Goal: Task Accomplishment & Management: Manage account settings

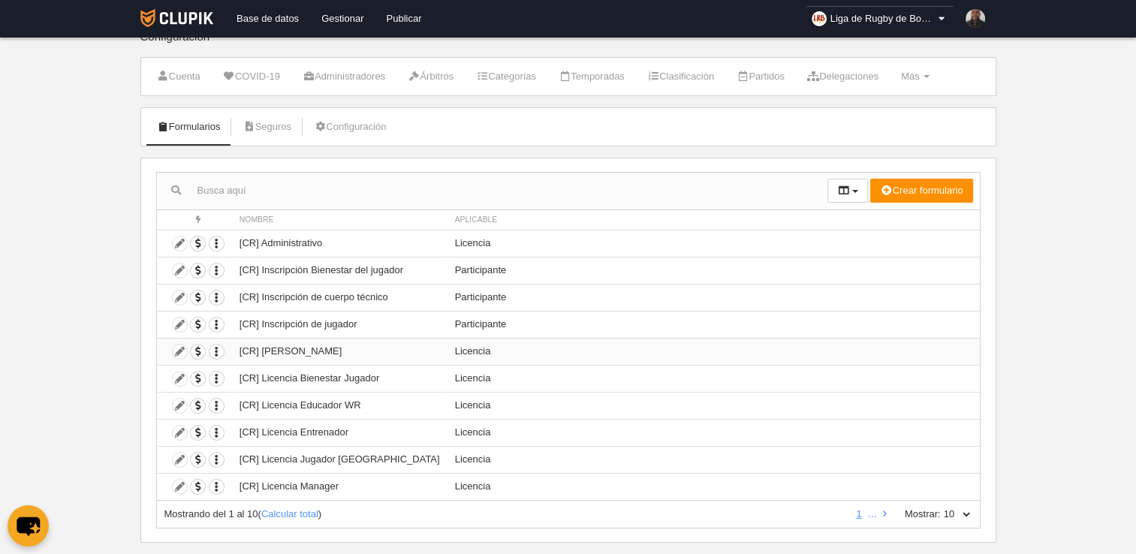
scroll to position [21, 0]
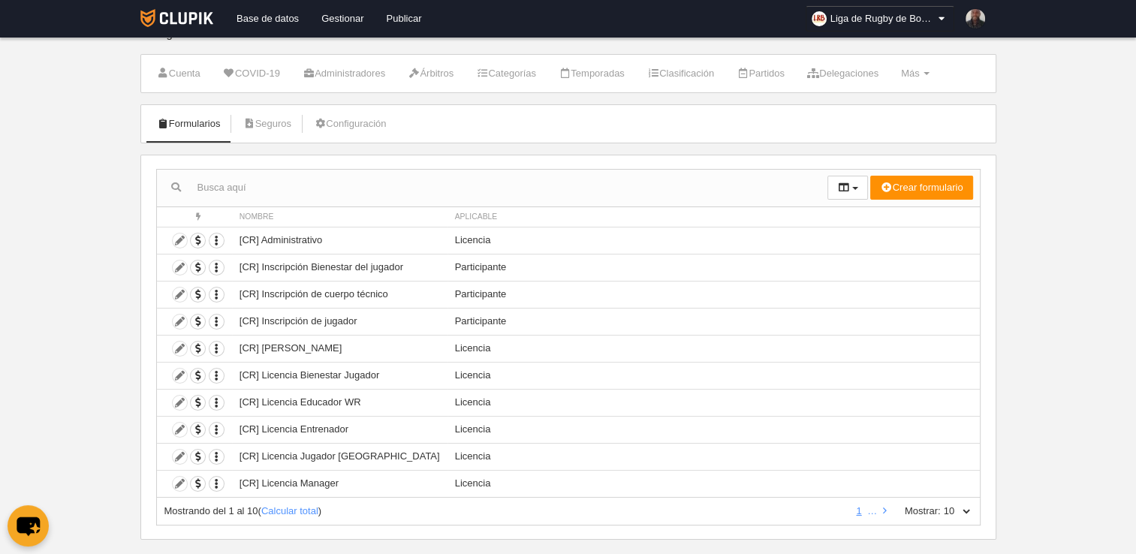
click at [953, 509] on select "10 25 50 100 500" at bounding box center [957, 512] width 32 height 14
select select "100"
click at [941, 505] on select "10 25 50 100 500" at bounding box center [957, 512] width 32 height 14
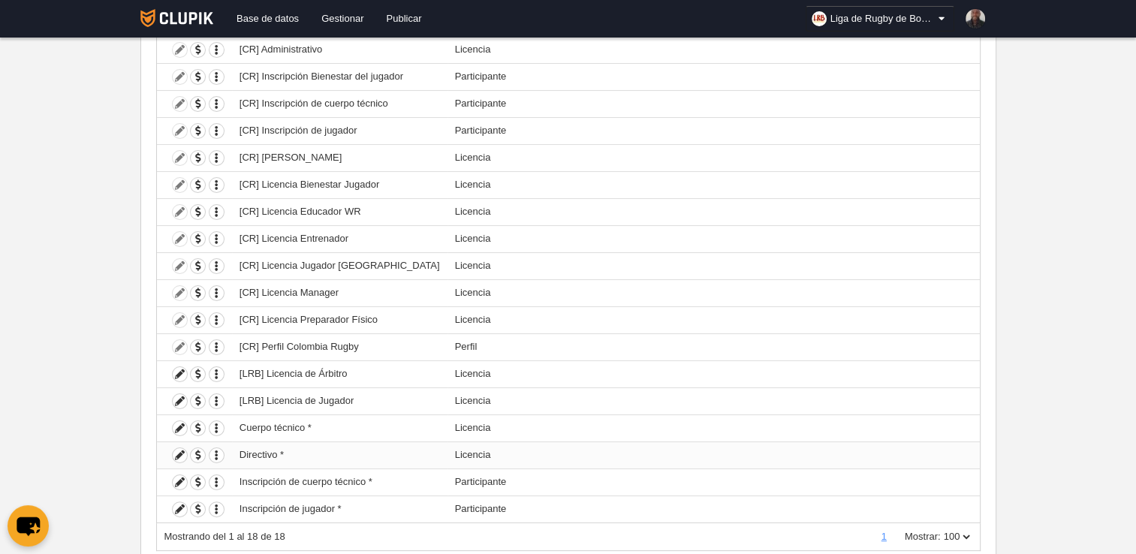
scroll to position [211, 0]
click at [179, 344] on td "Duplicar formulario Borrar formulario" at bounding box center [194, 347] width 75 height 27
click at [214, 348] on icon "button" at bounding box center [217, 348] width 14 height 14
click at [140, 391] on div "Acciones Nombre Aplicable Crear formulario Perfil Licencia Participante Accione…" at bounding box center [568, 266] width 856 height 602
click at [219, 350] on icon "button" at bounding box center [217, 348] width 14 height 14
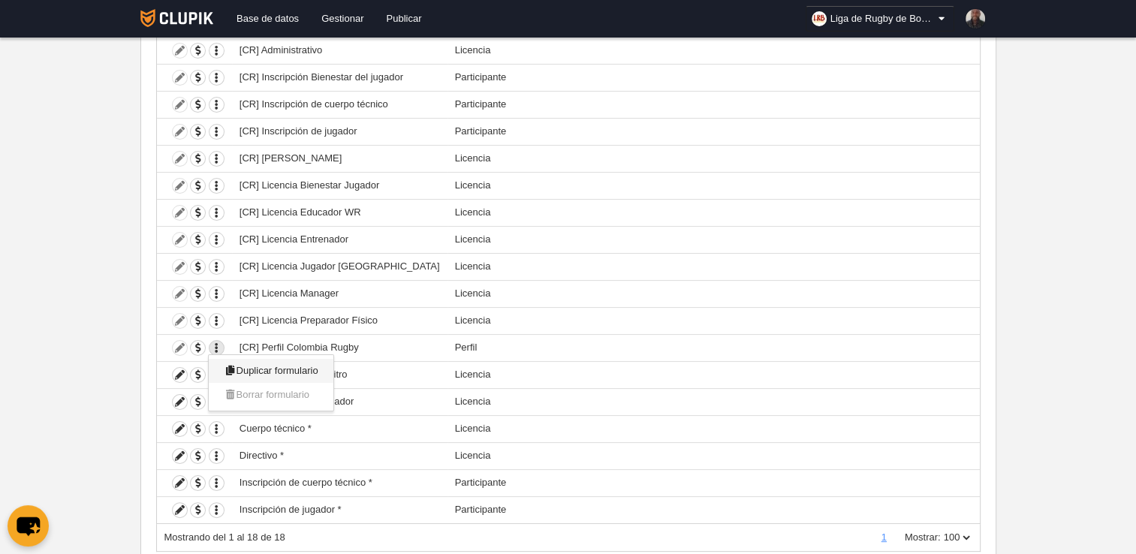
click at [224, 368] on icon at bounding box center [230, 371] width 12 height 10
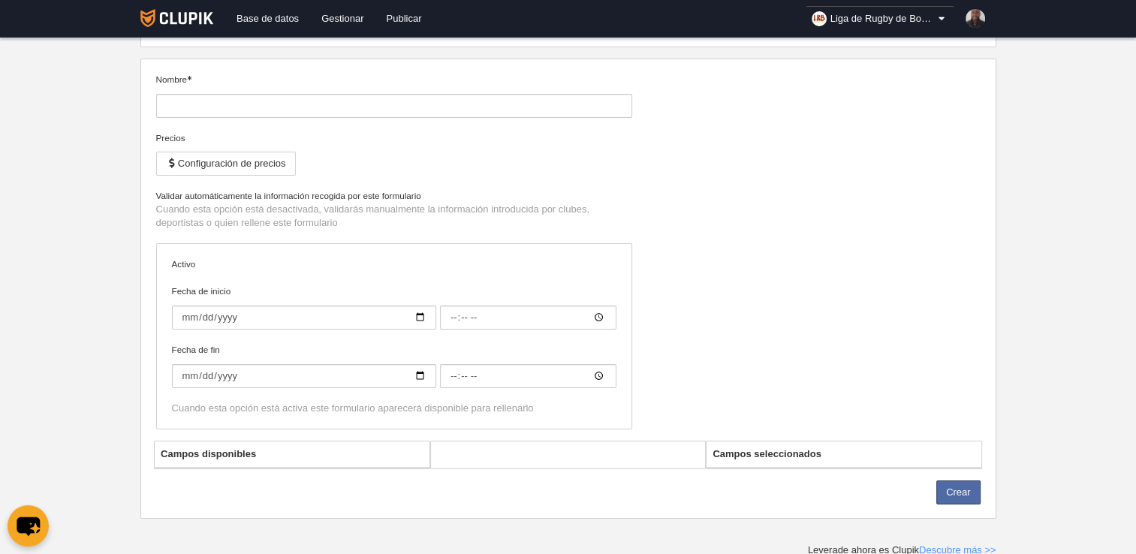
type input "[CR] Perfil Colombia Rugby (Copia)"
checkbox input "true"
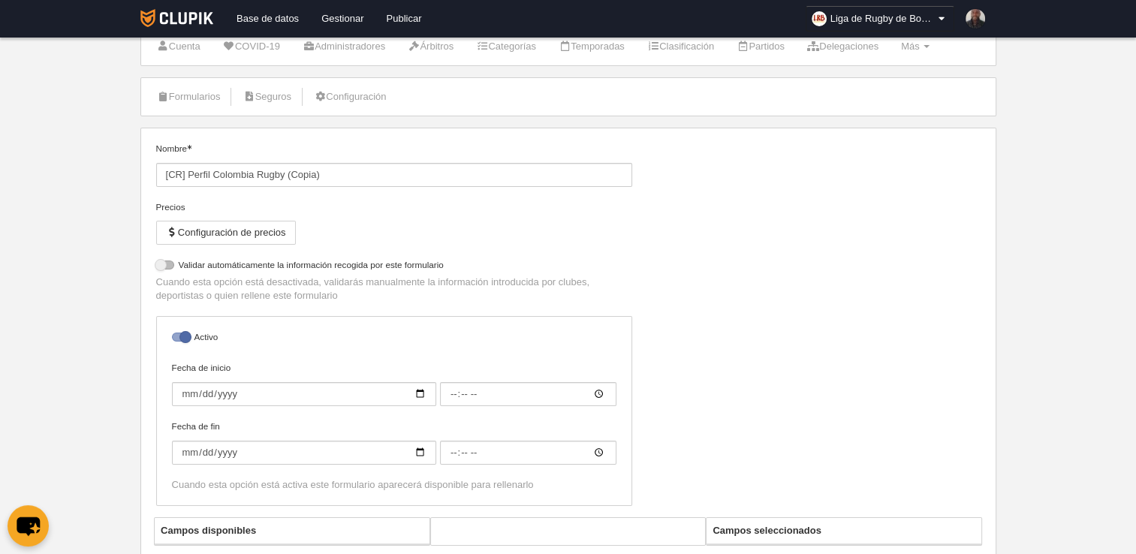
scroll to position [51, 0]
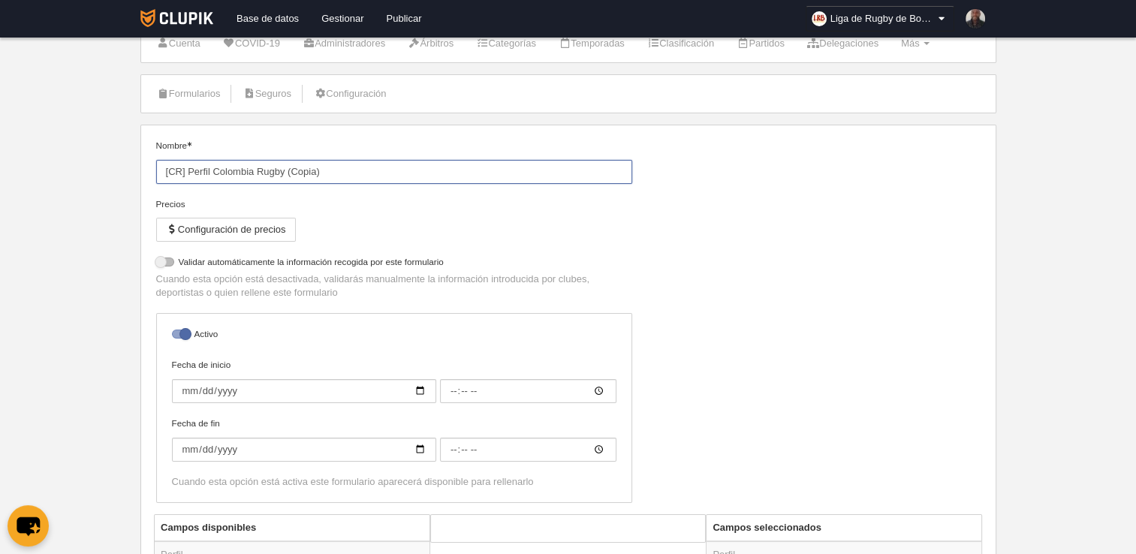
click at [188, 173] on input "[CR] Perfil Colombia Rugby (Copia)" at bounding box center [394, 172] width 476 height 24
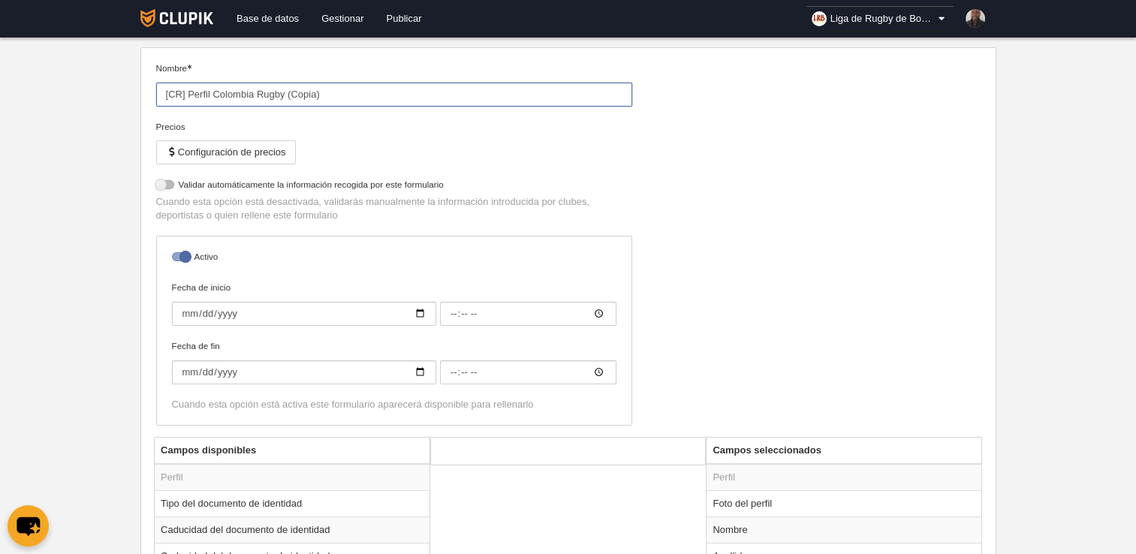
scroll to position [127, 0]
click at [182, 90] on input "[CR] Perfil Colombia Rugby (Copia)" at bounding box center [394, 96] width 476 height 24
click at [344, 135] on div "Precios Configuración de precios" at bounding box center [394, 151] width 476 height 58
click at [338, 97] on input "[LRB] Perfil Colombia Rugby (Copia)" at bounding box center [394, 96] width 476 height 24
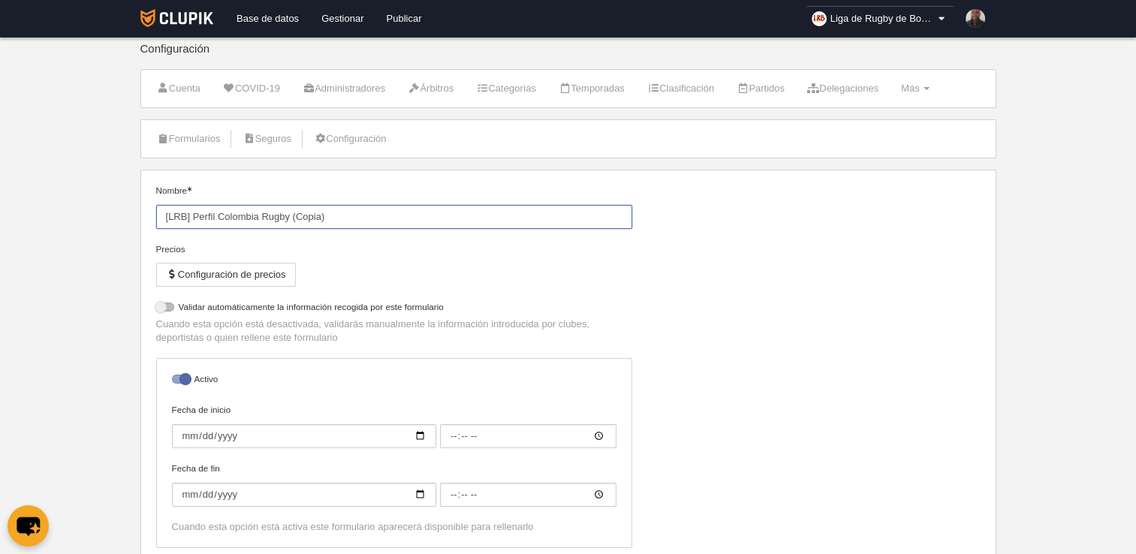
scroll to position [5, 0]
drag, startPoint x: 334, startPoint y: 216, endPoint x: 129, endPoint y: 224, distance: 205.2
click at [129, 224] on body "Base de datos Gestionar Publicar Liga de Rugby de [GEOGRAPHIC_DATA] Ajustes gen…" at bounding box center [568, 272] width 1136 height 554
click at [327, 217] on input "[LRB] Perfil Colombia Rugby (Copia)" at bounding box center [394, 218] width 476 height 24
type input "[LRB] Perfil LRB"
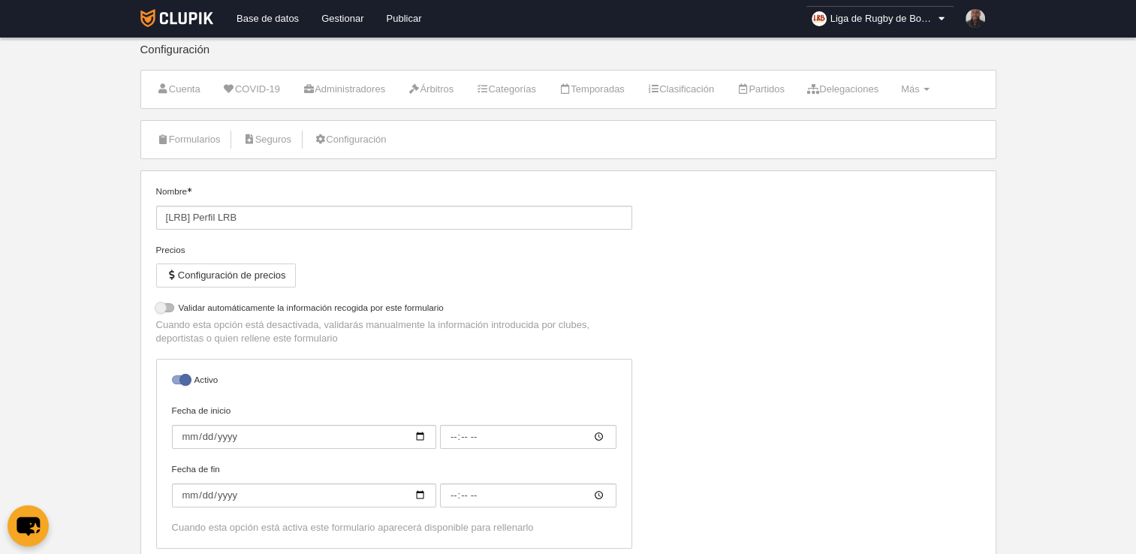
click at [365, 260] on div "Precios Configuración de precios" at bounding box center [394, 272] width 476 height 58
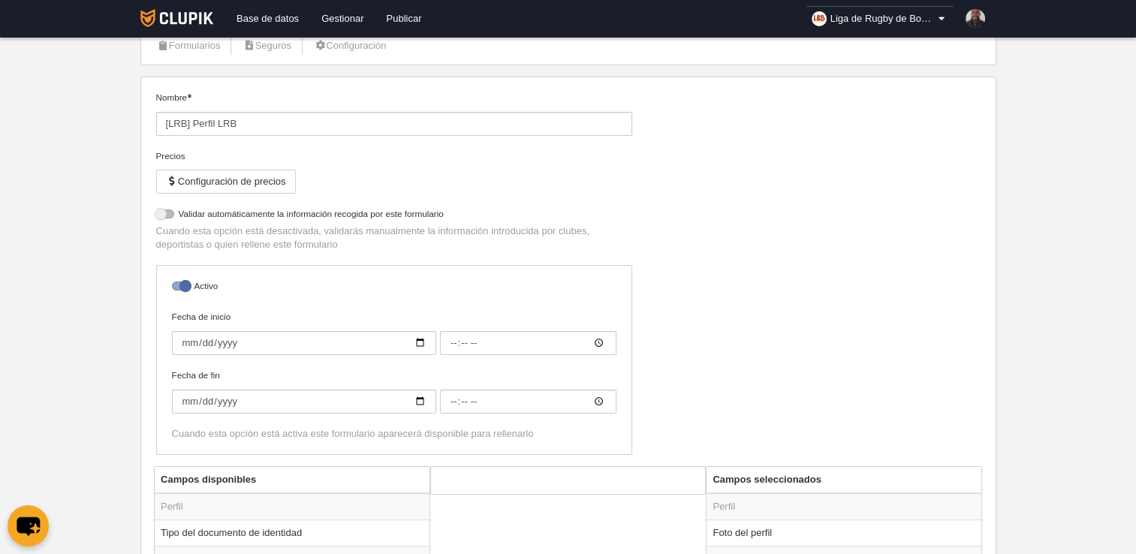
scroll to position [100, 0]
click at [418, 341] on input "Fecha de inicio" at bounding box center [304, 342] width 264 height 24
type input "[DATE]"
type input "00:00"
click at [417, 345] on input "[DATE]" at bounding box center [304, 342] width 264 height 24
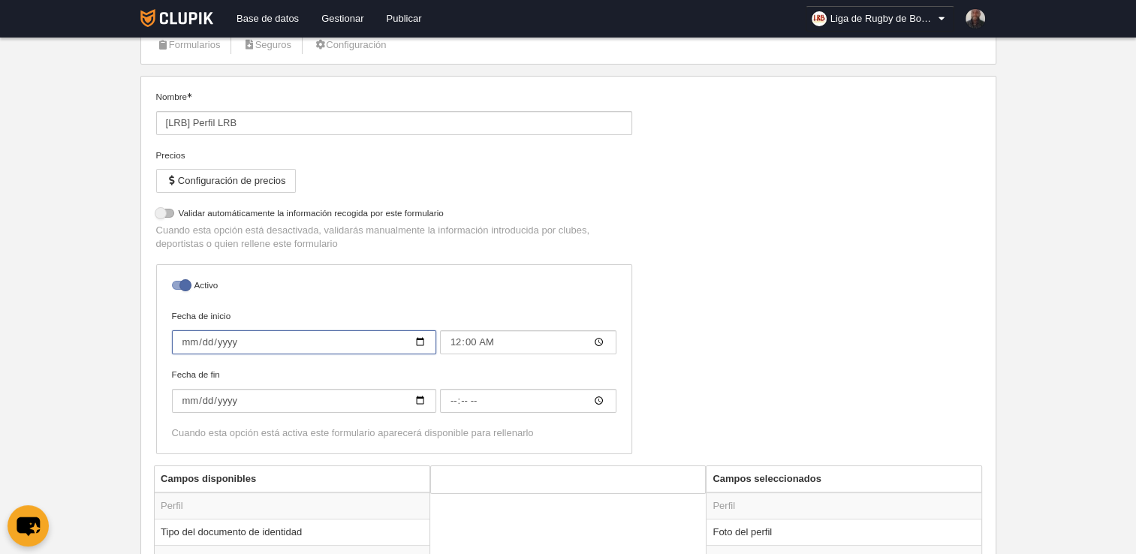
type input "[DATE]"
click at [424, 408] on input "Fecha de fin" at bounding box center [304, 401] width 264 height 24
click at [422, 407] on input "Fecha de fin" at bounding box center [304, 401] width 264 height 24
click at [418, 400] on input "Fecha de fin" at bounding box center [304, 401] width 264 height 24
type input "[DATE]"
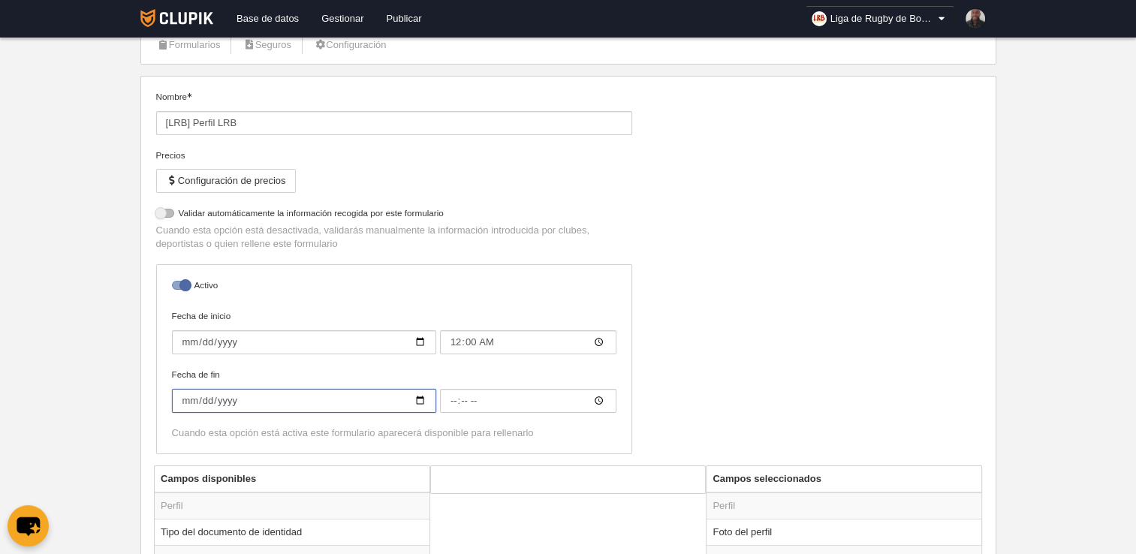
type input "00:00"
type input "[DATE]"
click at [784, 415] on div "Nombre [LRB] Perfil LRB Precios Configuración de precios No permitir inscripció…" at bounding box center [568, 277] width 836 height 375
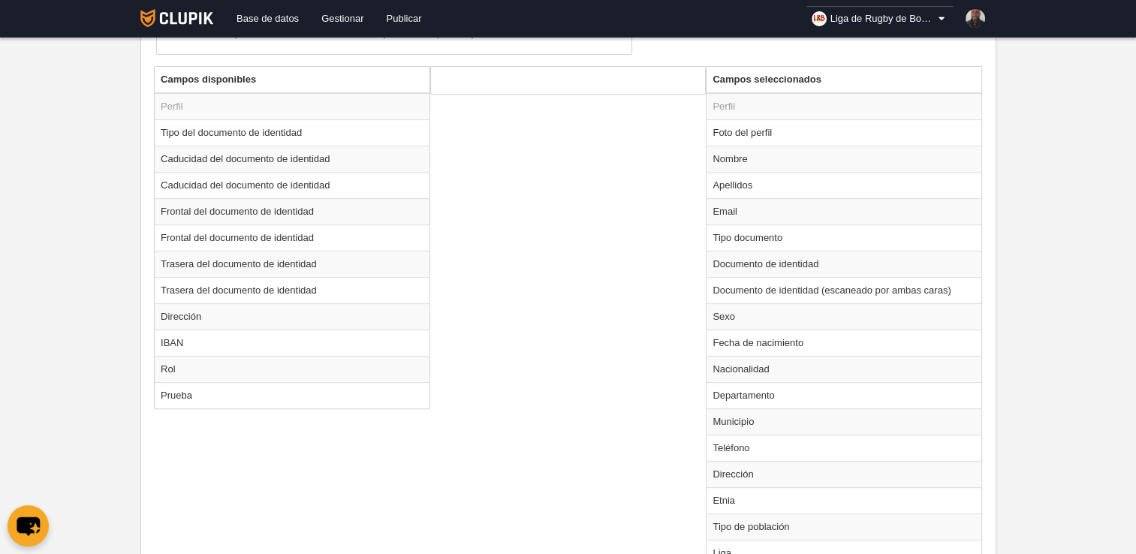
scroll to position [498, 0]
click at [746, 122] on td "Foto del perfil" at bounding box center [844, 134] width 275 height 26
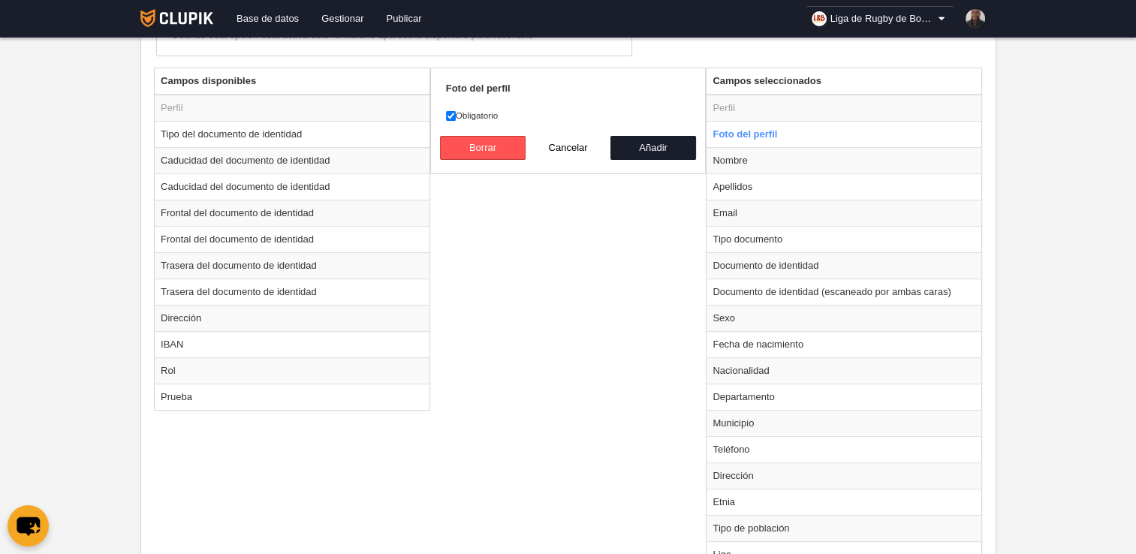
click at [667, 209] on div "Campos disponibles Perfil Tipo del documento de identidad Caducidad del documen…" at bounding box center [568, 324] width 836 height 512
click at [583, 155] on button "Cancelar" at bounding box center [569, 148] width 86 height 24
radio input "false"
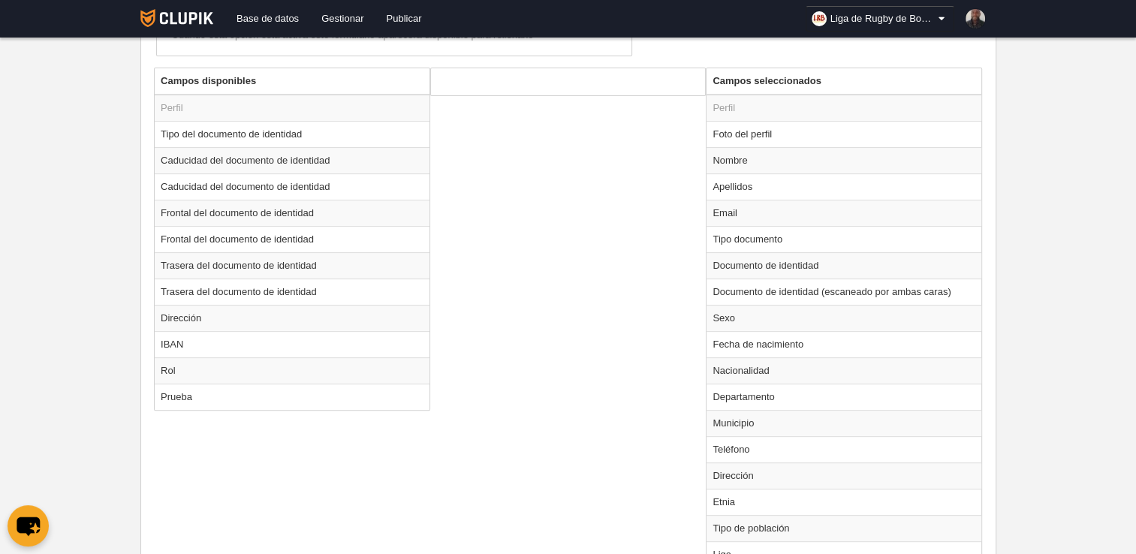
scroll to position [594, 0]
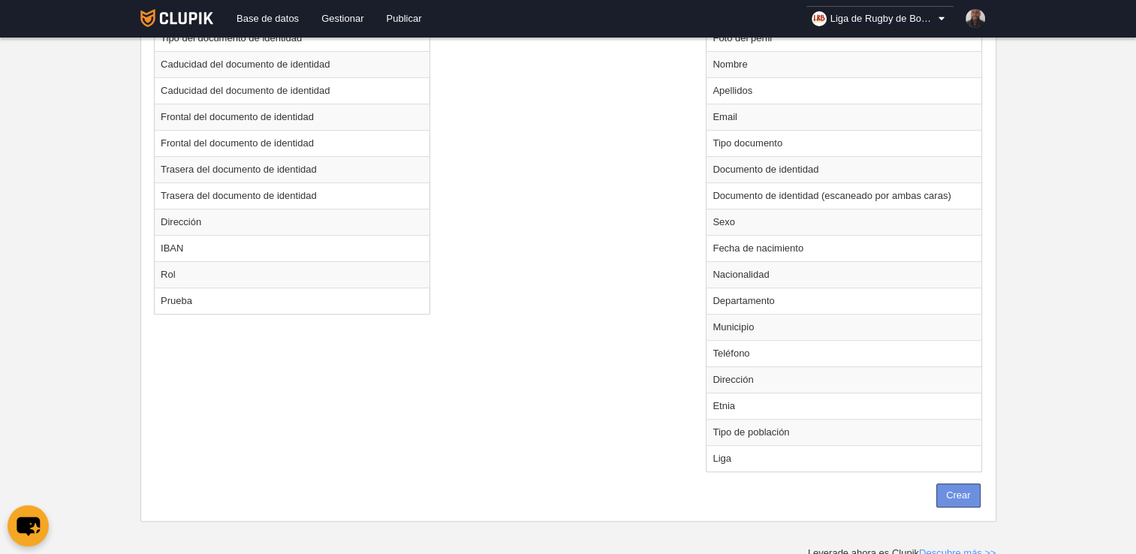
click at [954, 491] on button "Crear" at bounding box center [958, 496] width 44 height 24
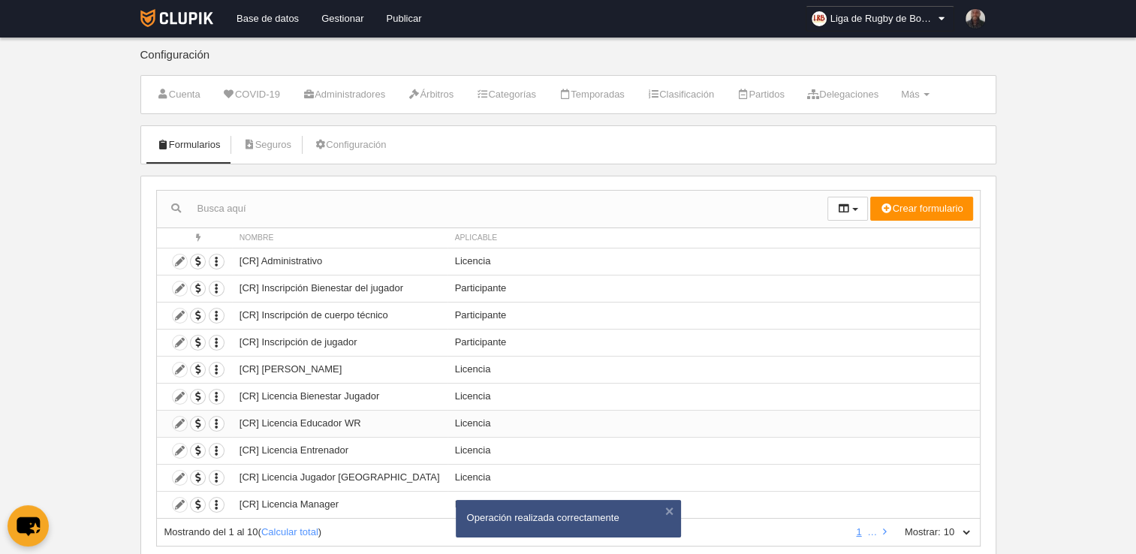
scroll to position [41, 0]
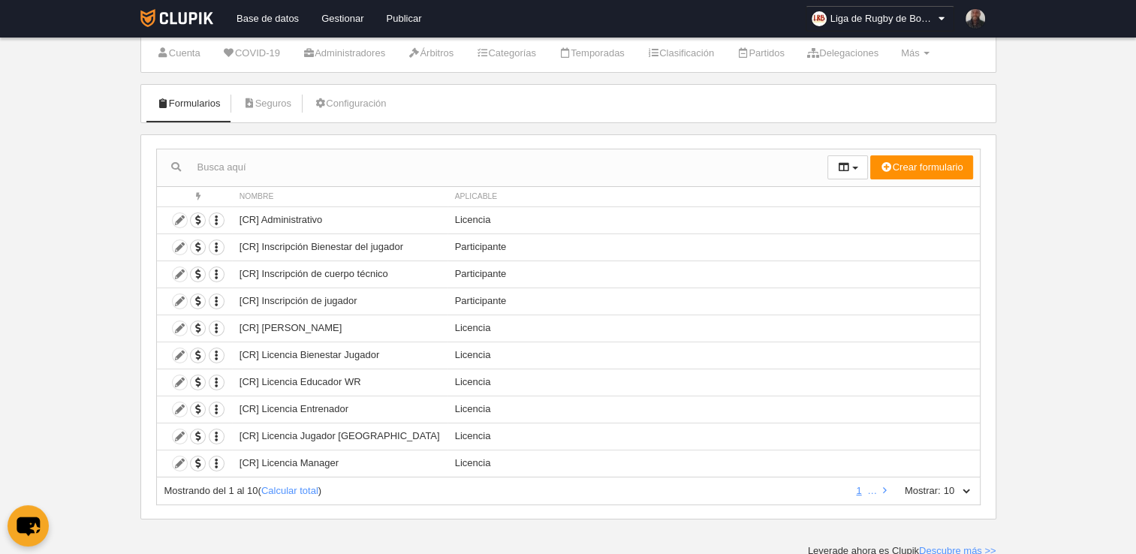
click at [964, 484] on select "10 25 50 100 500" at bounding box center [957, 491] width 32 height 14
select select "500"
click at [941, 484] on select "10 25 50 100 500" at bounding box center [957, 491] width 32 height 14
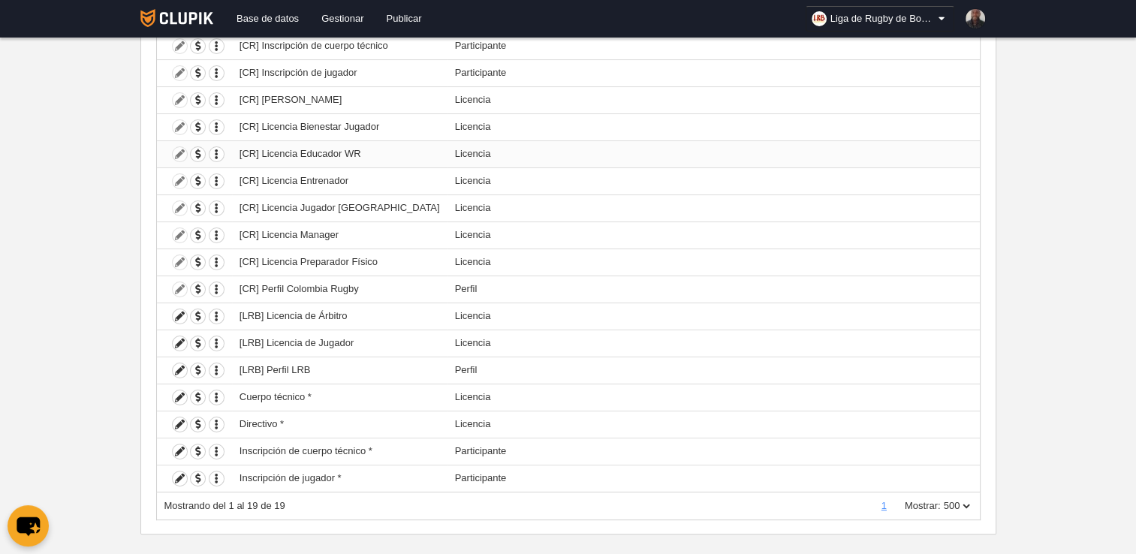
scroll to position [0, 0]
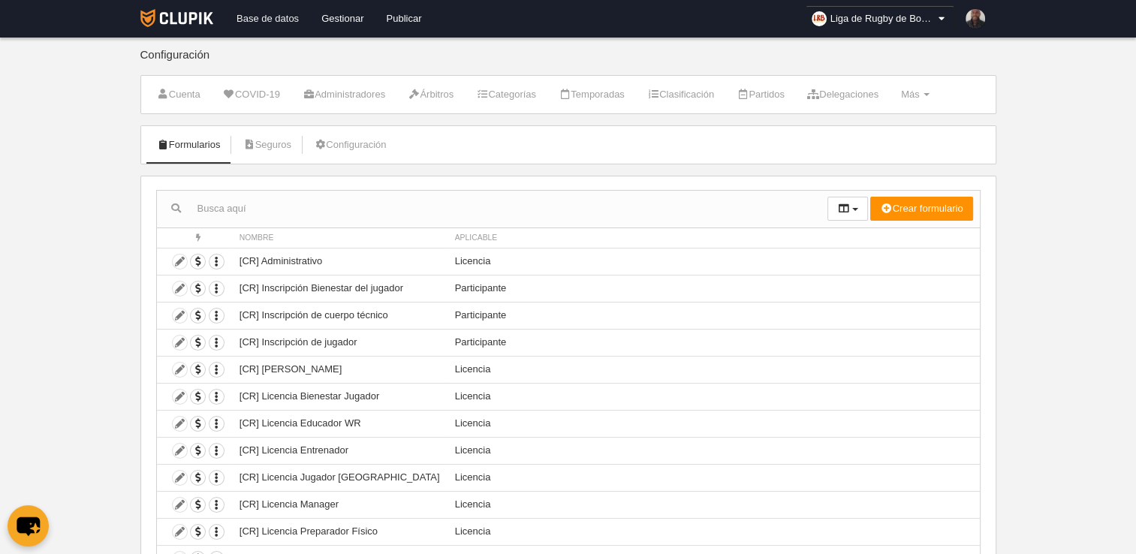
click at [282, 14] on link "Base de datos" at bounding box center [267, 19] width 85 height 38
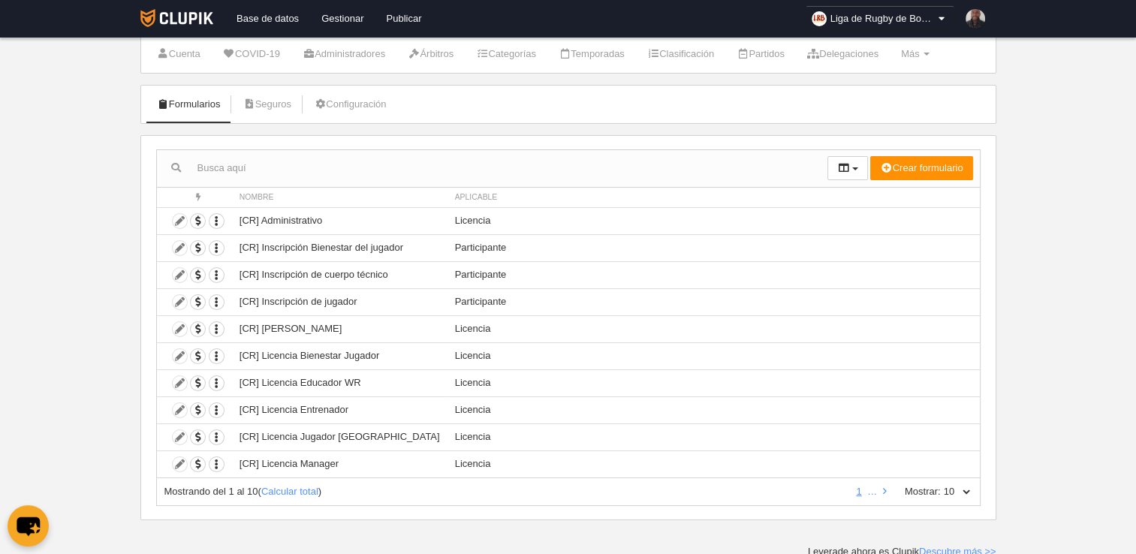
scroll to position [41, 0]
click at [923, 489] on label "Mostrar:" at bounding box center [915, 491] width 51 height 14
click at [941, 489] on select "10 25 50 100 500" at bounding box center [957, 491] width 32 height 14
click at [948, 487] on select "10 25 50 100 500" at bounding box center [957, 491] width 32 height 14
select select "100"
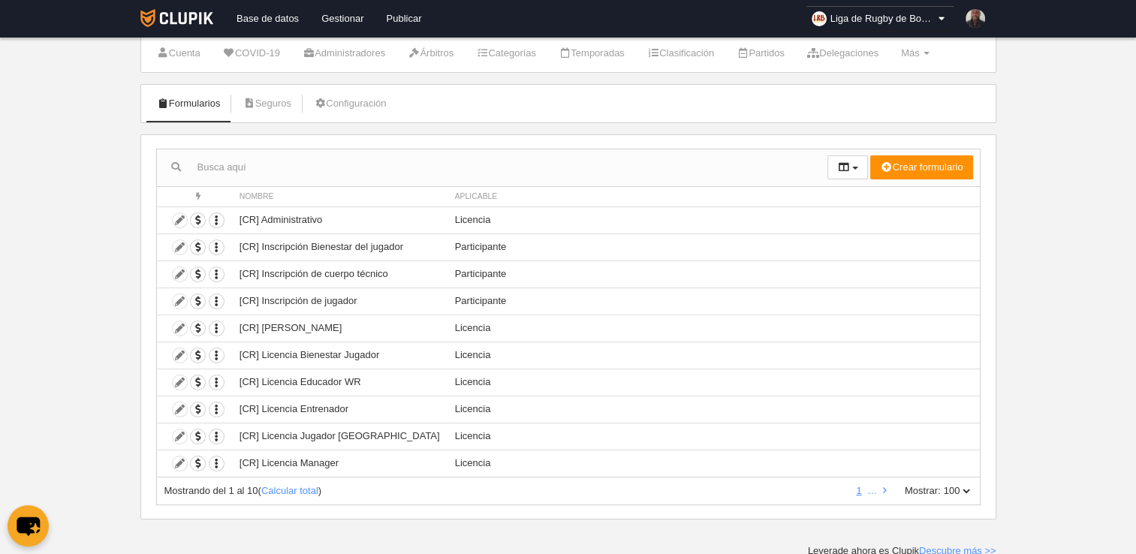
click at [941, 484] on select "10 25 50 100 500" at bounding box center [957, 491] width 32 height 14
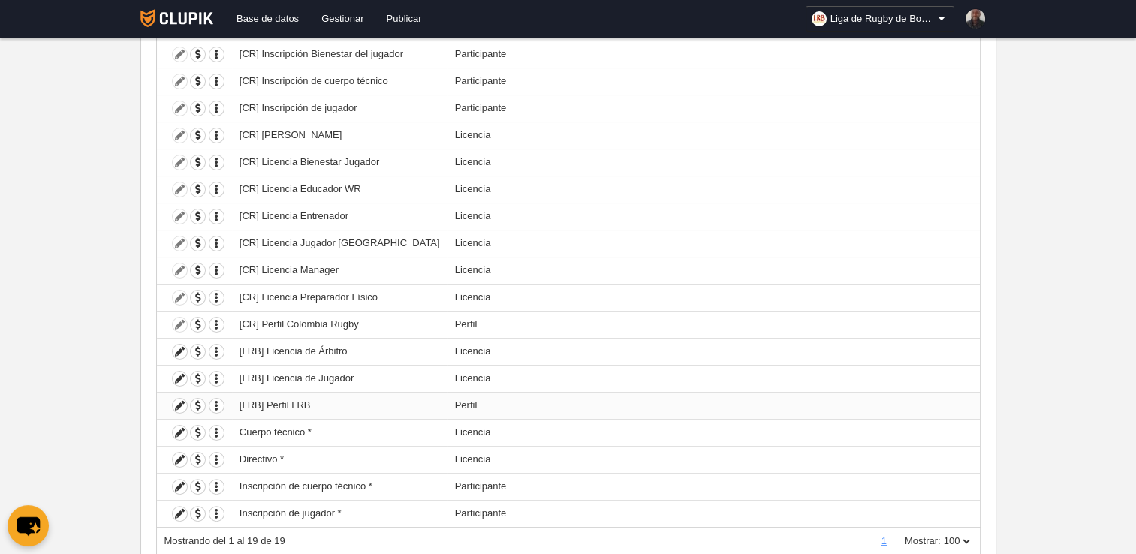
scroll to position [234, 0]
click at [175, 404] on icon at bounding box center [180, 407] width 14 height 14
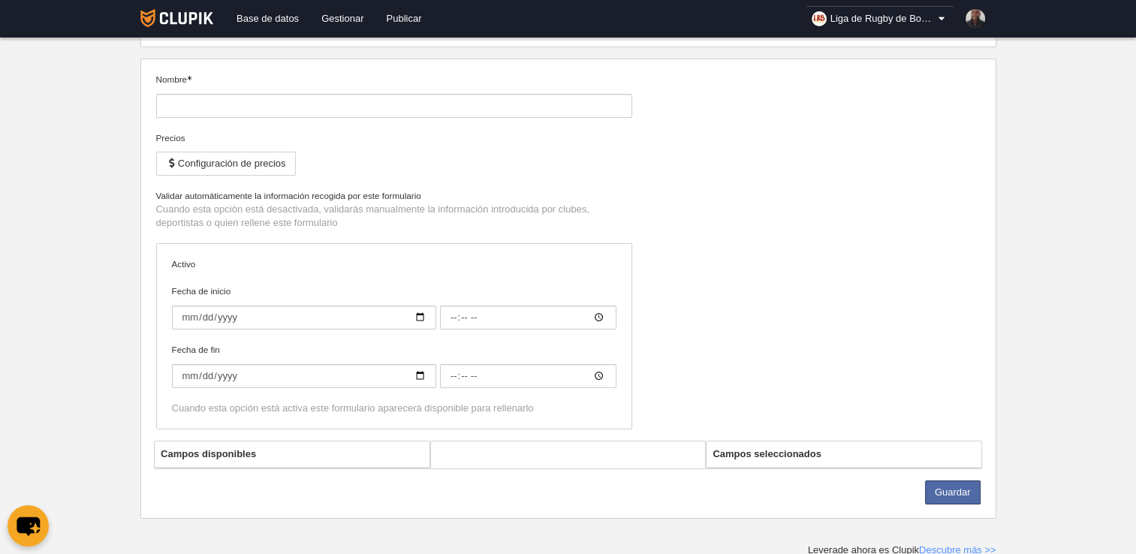
type input "[LRB] Perfil LRB"
checkbox input "true"
type input "[DATE]"
type input "00:00"
type input "[DATE]"
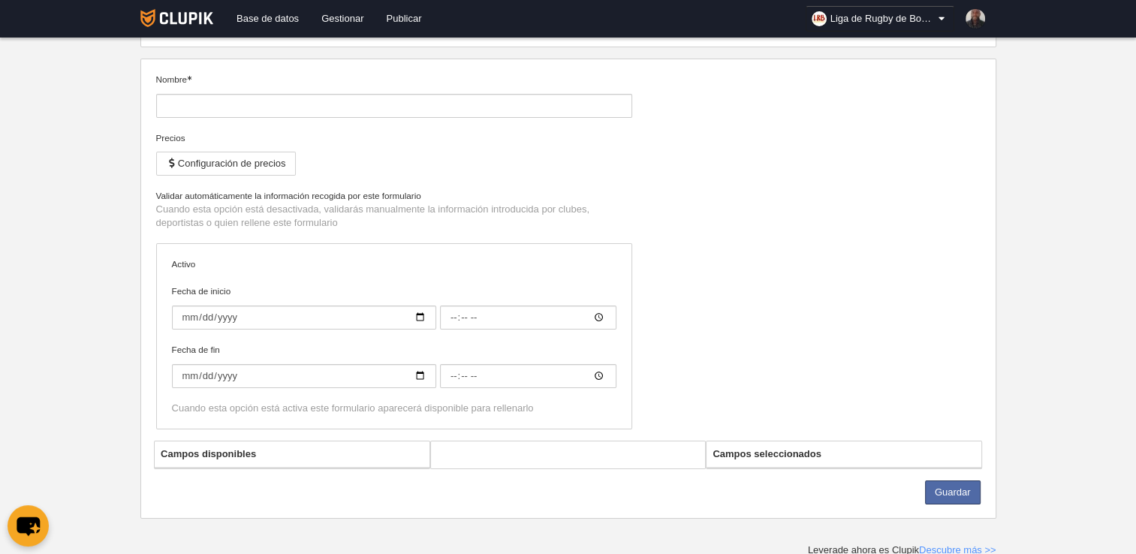
type input "00:00"
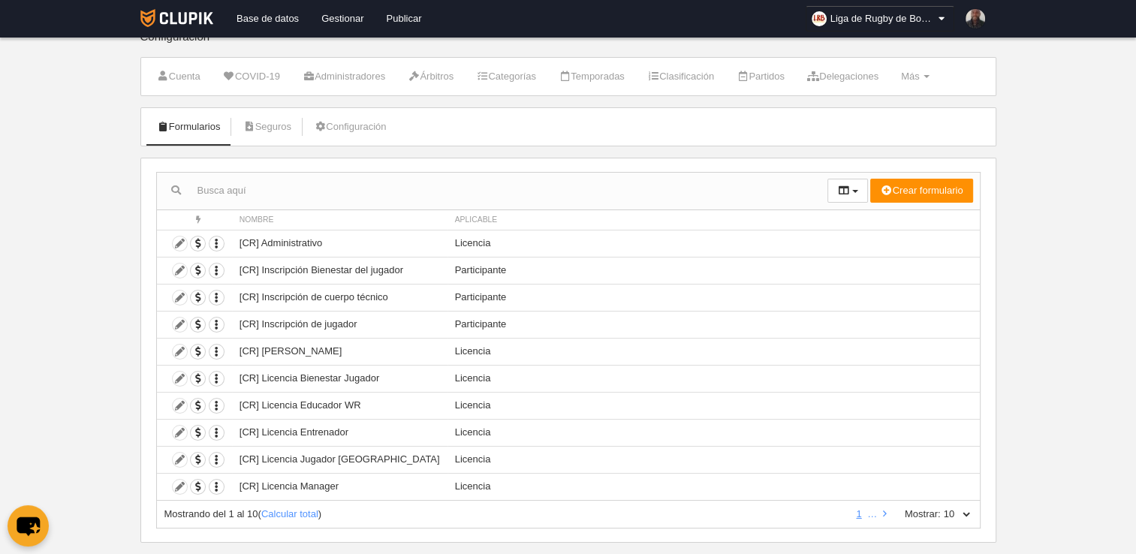
scroll to position [41, 0]
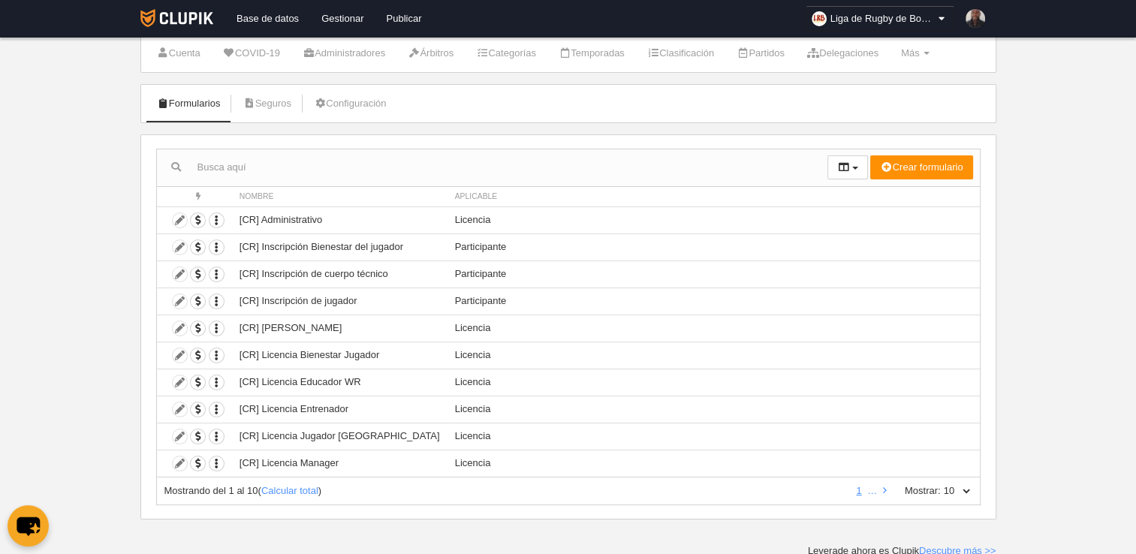
click at [942, 485] on select "10 25 50 100 500" at bounding box center [957, 491] width 32 height 14
select select "50"
click at [941, 484] on select "10 25 50 100 500" at bounding box center [957, 491] width 32 height 14
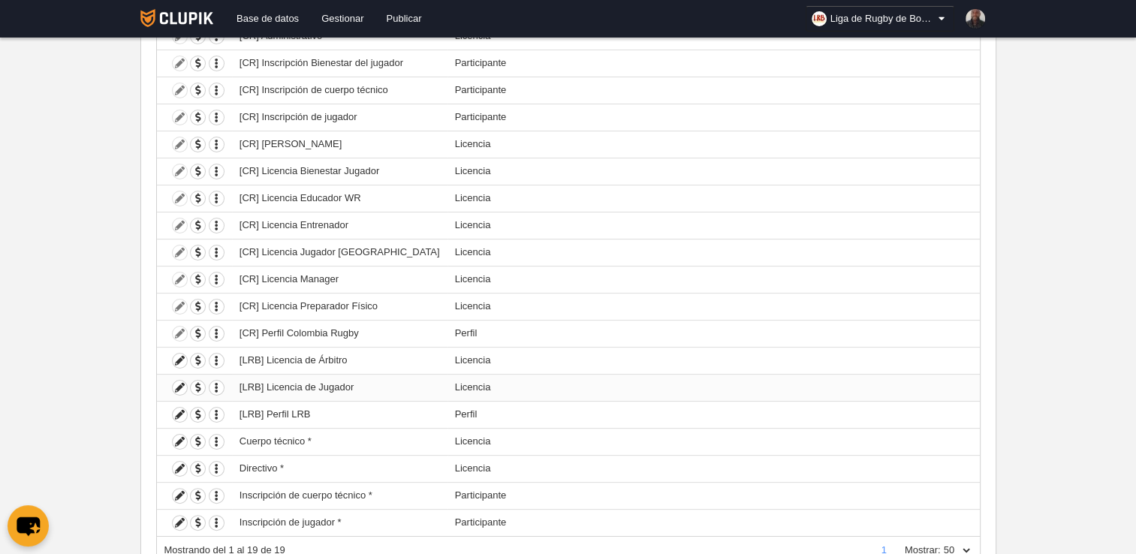
scroll to position [226, 0]
click at [216, 407] on icon "button" at bounding box center [217, 414] width 14 height 14
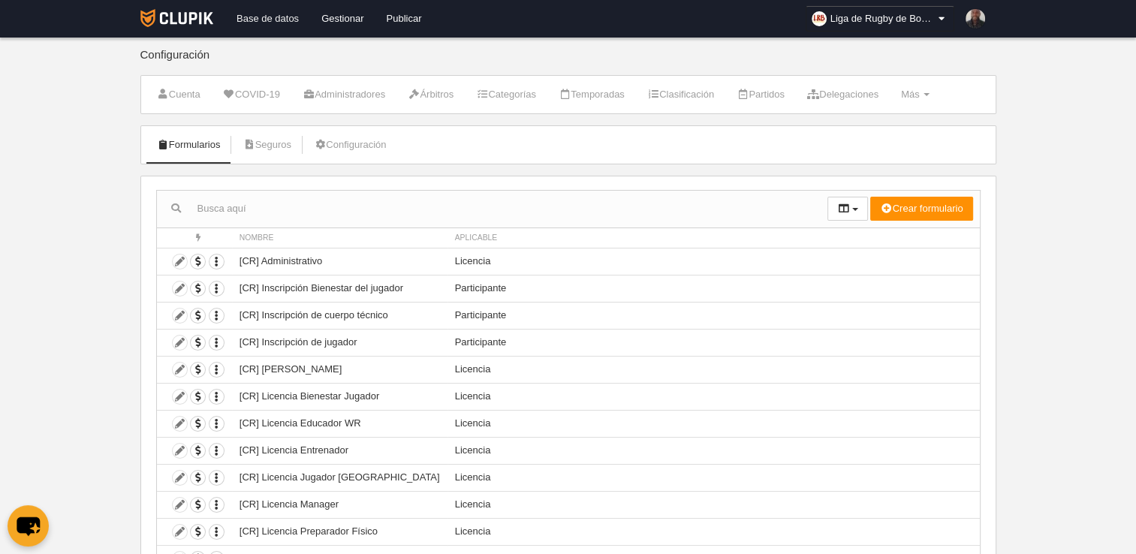
click at [268, 24] on link "Base de datos" at bounding box center [267, 19] width 85 height 38
